Goal: Information Seeking & Learning: Learn about a topic

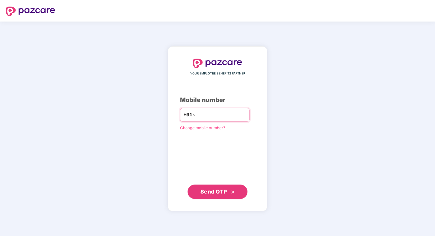
click at [197, 120] on div "+91" at bounding box center [214, 115] width 69 height 14
click at [200, 111] on input "number" at bounding box center [221, 115] width 49 height 10
type input "**********"
click at [224, 195] on span "Send OTP" at bounding box center [213, 191] width 27 height 6
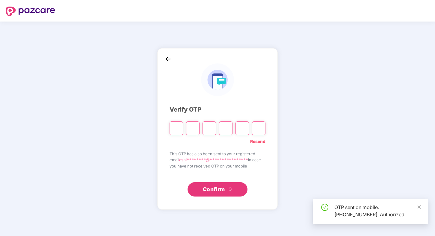
click at [176, 131] on input "Please enter verification code. Digit 1" at bounding box center [176, 129] width 13 height 14
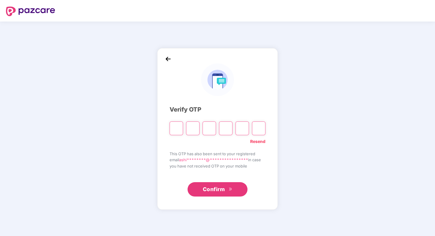
type input "*"
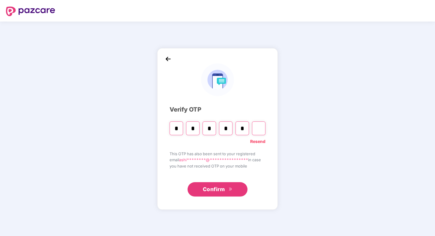
type input "*"
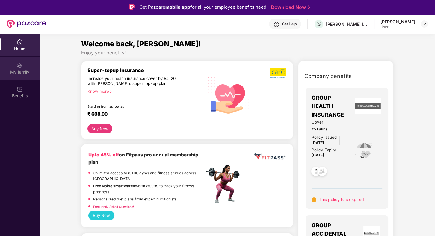
click at [16, 65] on div "My family" at bounding box center [20, 68] width 40 height 22
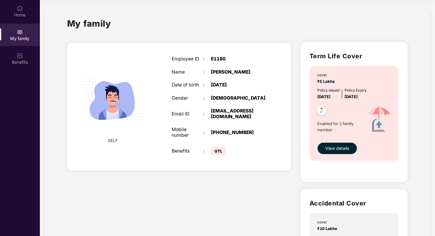
click at [331, 152] on span "View details" at bounding box center [337, 148] width 24 height 7
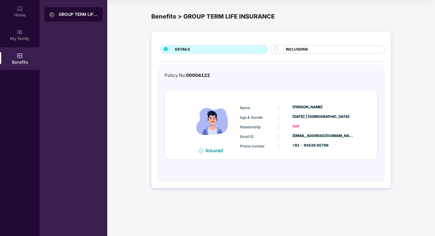
click at [297, 107] on div "[PERSON_NAME]" at bounding box center [323, 108] width 62 height 6
click at [304, 50] on span "INCLUSIONS" at bounding box center [297, 50] width 22 height 6
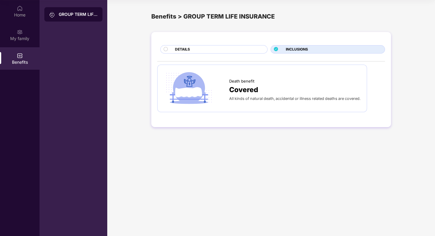
click at [243, 47] on div "DETAILS" at bounding box center [218, 50] width 92 height 7
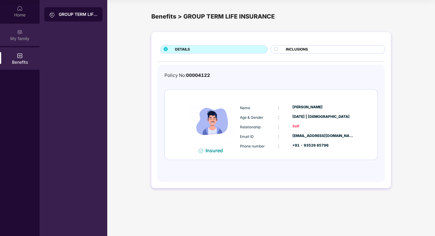
click at [17, 34] on img at bounding box center [20, 32] width 6 height 6
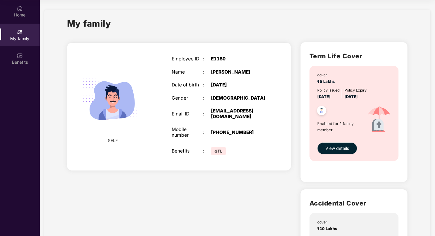
click at [358, 97] on span "[DATE]" at bounding box center [350, 96] width 13 height 5
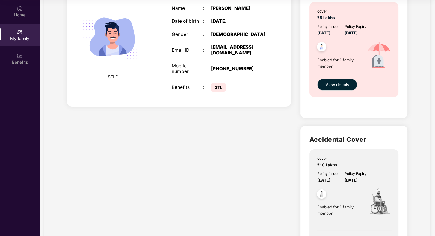
scroll to position [62, 0]
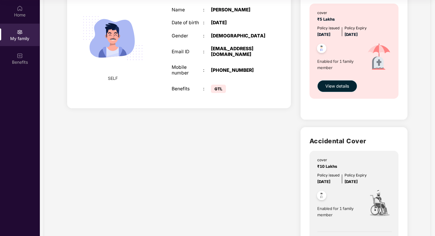
click at [335, 86] on span "View details" at bounding box center [337, 86] width 24 height 7
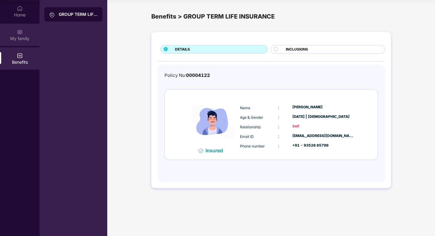
click at [18, 31] on img at bounding box center [20, 32] width 6 height 6
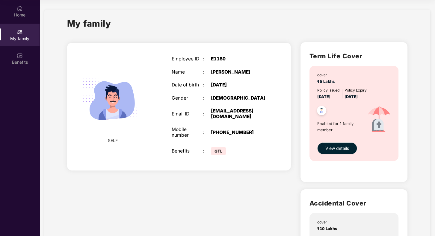
scroll to position [123, 0]
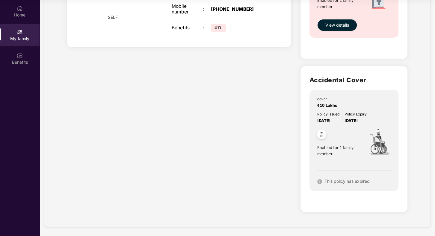
drag, startPoint x: 274, startPoint y: 170, endPoint x: 275, endPoint y: 161, distance: 8.7
click at [275, 161] on div "SELF Employee ID : E1180 Name : [PERSON_NAME] Date of birth : [DEMOGRAPHIC_DATA…" at bounding box center [178, 67] width 233 height 306
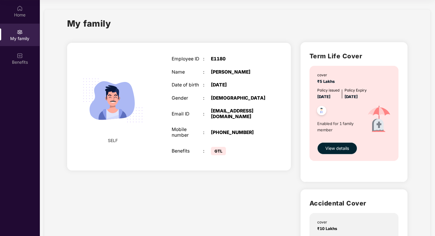
scroll to position [0, 0]
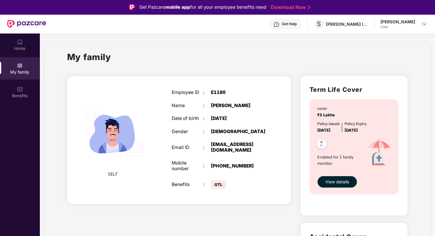
click at [297, 54] on div "My family" at bounding box center [237, 60] width 341 height 21
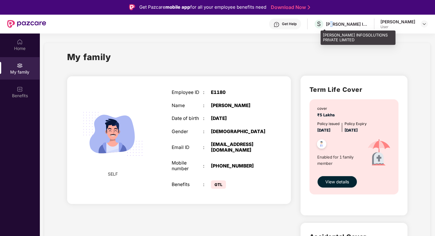
drag, startPoint x: 341, startPoint y: 19, endPoint x: 340, endPoint y: 22, distance: 3.4
click at [340, 22] on div "S [PERSON_NAME] INFOSOLUTIONS PRIVATE LIMITED" at bounding box center [341, 24] width 54 height 10
click at [340, 22] on div "[PERSON_NAME] INFOSOLUTIONS PRIVATE LIMITED" at bounding box center [347, 24] width 42 height 6
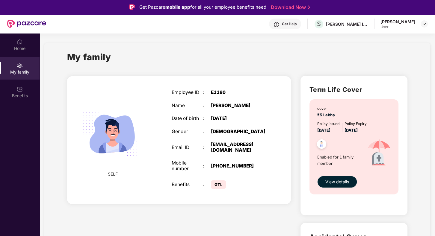
click at [300, 34] on section "My family SELF Employee ID : E1180 Name : [PERSON_NAME] Date of birth : [DEMOGR…" at bounding box center [237, 214] width 395 height 360
click at [426, 25] on img at bounding box center [424, 24] width 5 height 5
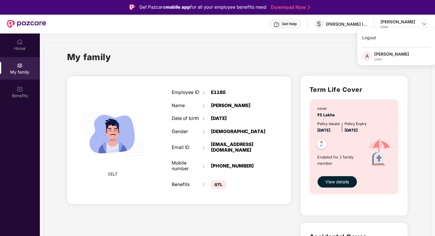
click at [340, 58] on div "My family" at bounding box center [237, 60] width 341 height 21
